Goal: Task Accomplishment & Management: Use online tool/utility

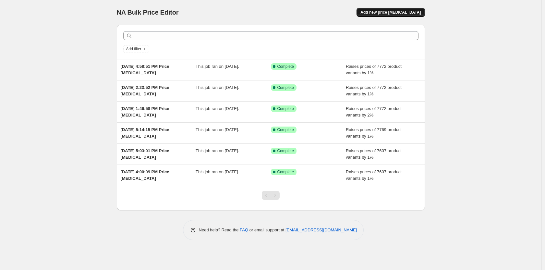
click at [378, 12] on span "Add new price [MEDICAL_DATA]" at bounding box center [390, 12] width 60 height 5
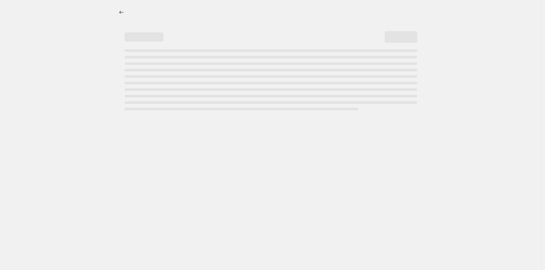
select select "percentage"
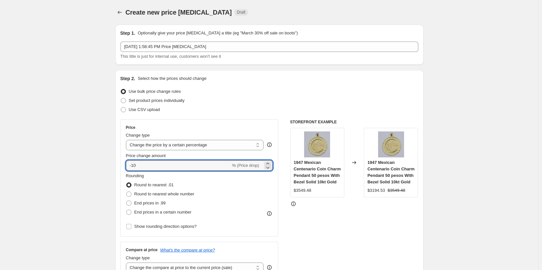
drag, startPoint x: 143, startPoint y: 163, endPoint x: 104, endPoint y: 169, distance: 39.7
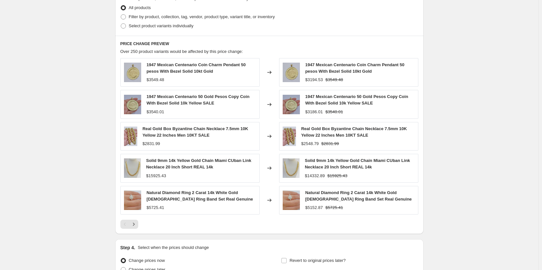
scroll to position [389, 0]
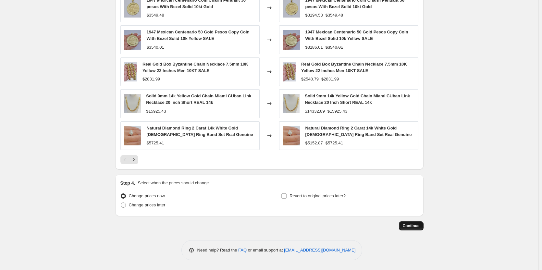
type input "2"
click at [419, 227] on span "Continue" at bounding box center [410, 225] width 17 height 5
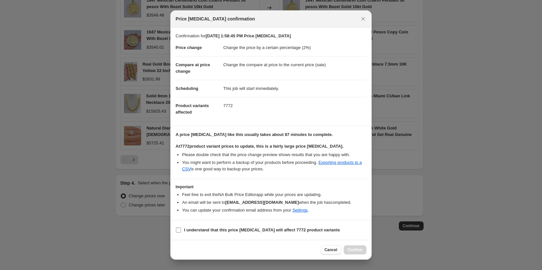
click at [179, 231] on input "I understand that this price [MEDICAL_DATA] will affect 7772 product variants" at bounding box center [178, 229] width 5 height 5
checkbox input "true"
click at [358, 251] on span "Confirm" at bounding box center [354, 249] width 15 height 5
